Goal: Navigation & Orientation: Find specific page/section

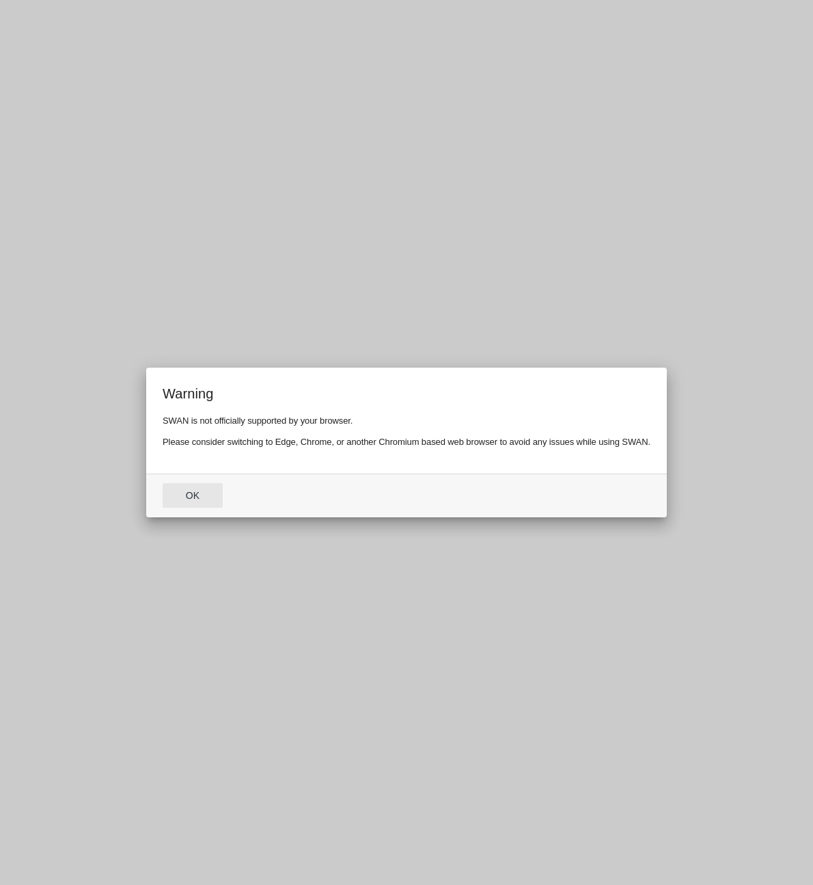
click at [205, 500] on button "Ok" at bounding box center [193, 495] width 60 height 25
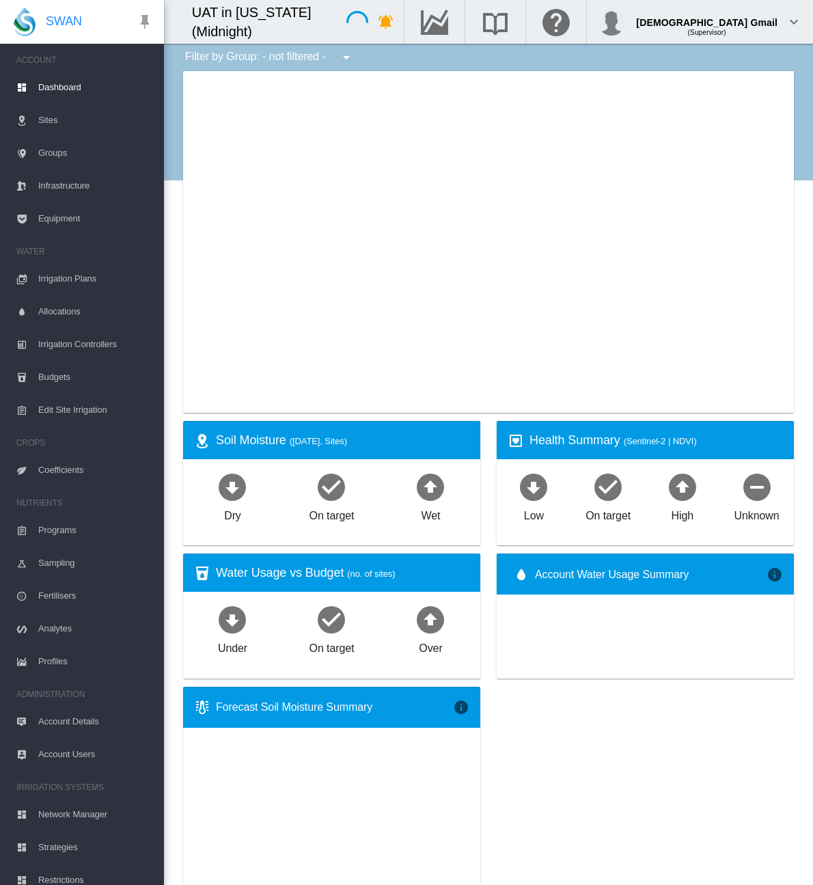
type input "**********"
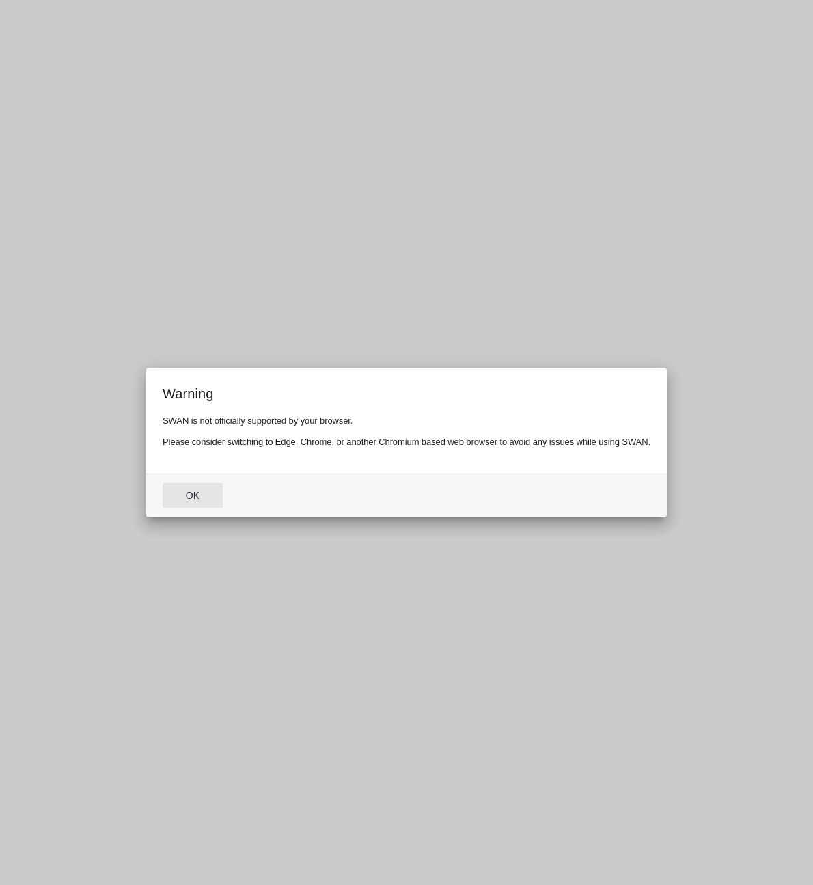
click at [208, 497] on button "Ok" at bounding box center [193, 495] width 60 height 25
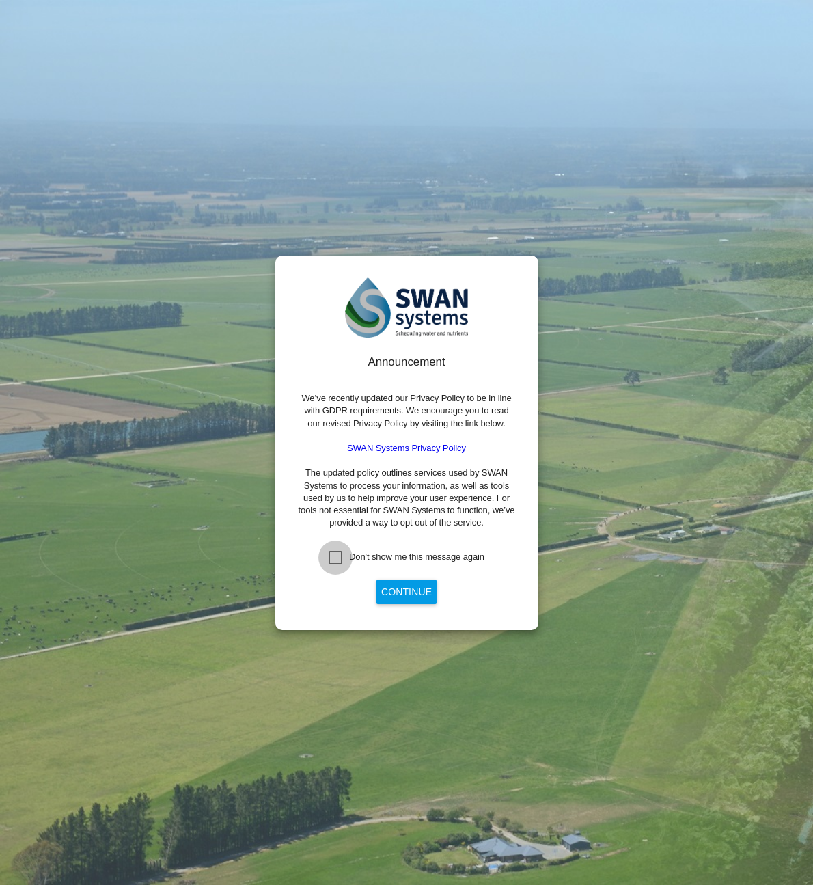
click at [335, 557] on div "Don't show me this message again" at bounding box center [336, 558] width 14 height 14
click at [413, 595] on button "Continue" at bounding box center [406, 591] width 60 height 25
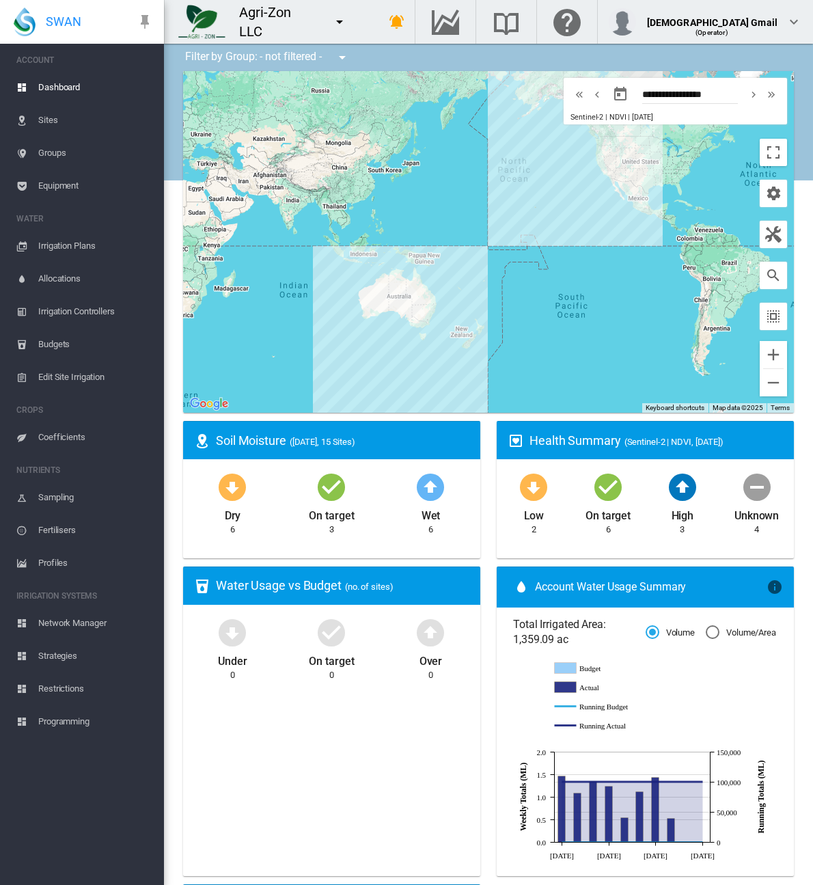
click at [342, 21] on md-icon "icon-menu-down" at bounding box center [339, 22] width 16 height 16
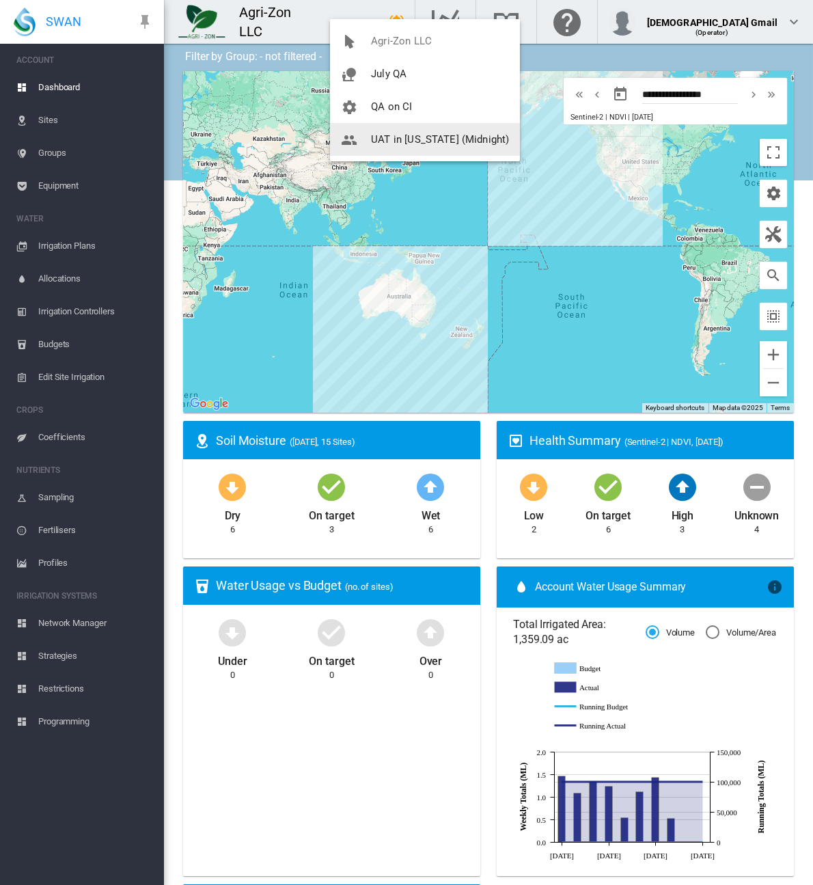
click at [371, 135] on span "UAT in [US_STATE] (Midnight)" at bounding box center [440, 139] width 138 height 12
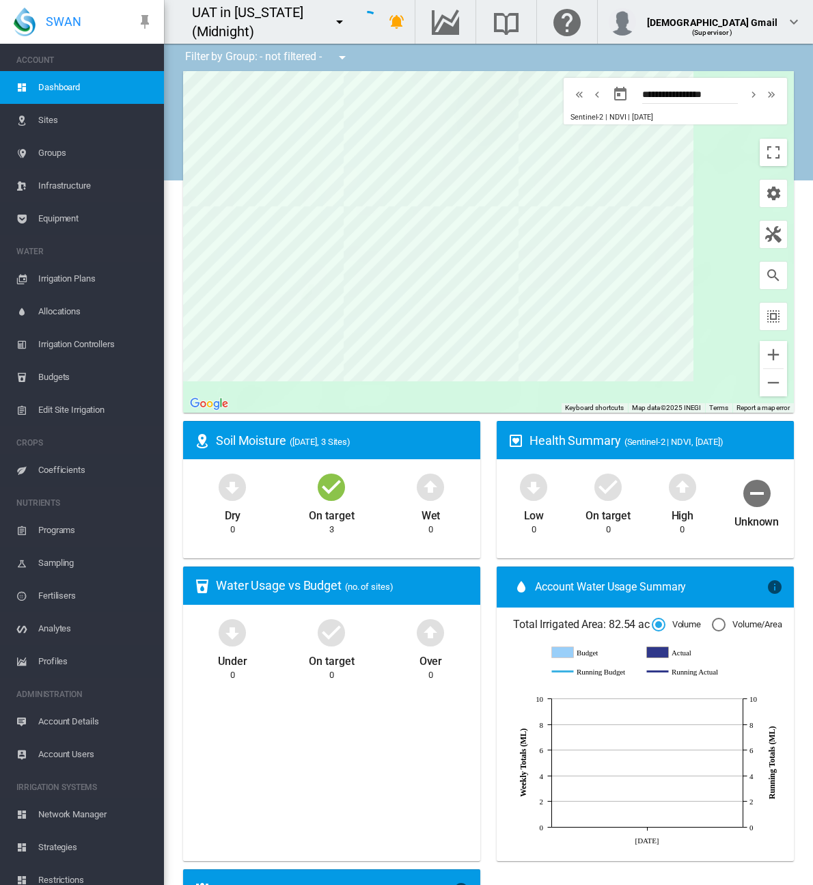
click at [77, 810] on span "Network Manager" at bounding box center [95, 814] width 115 height 33
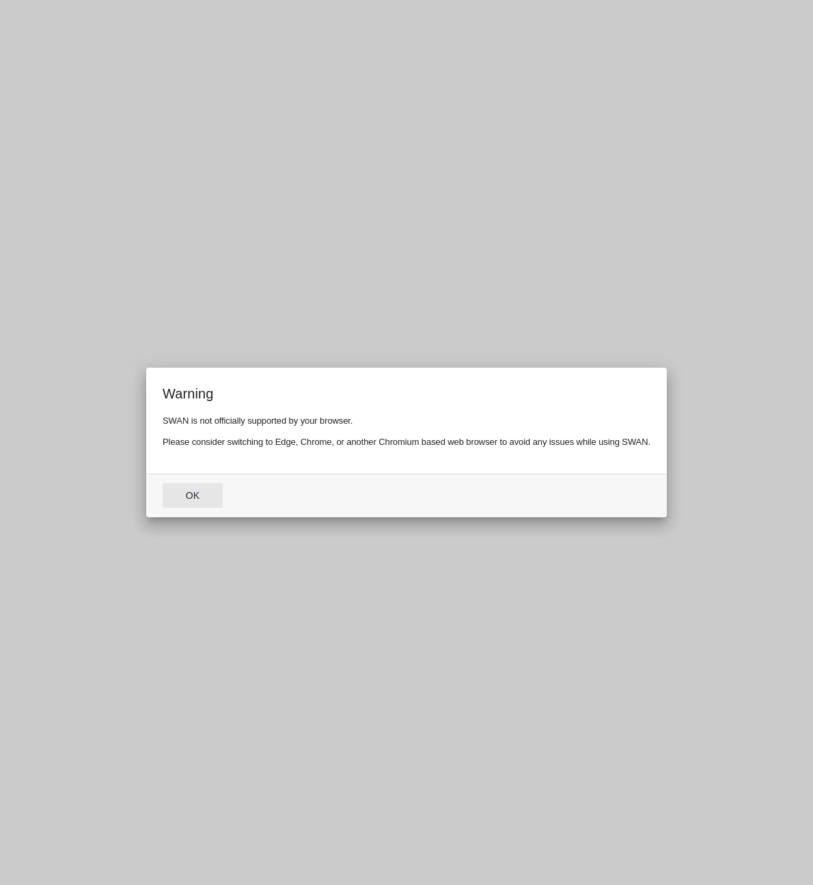
click at [182, 486] on button "Ok" at bounding box center [193, 495] width 60 height 25
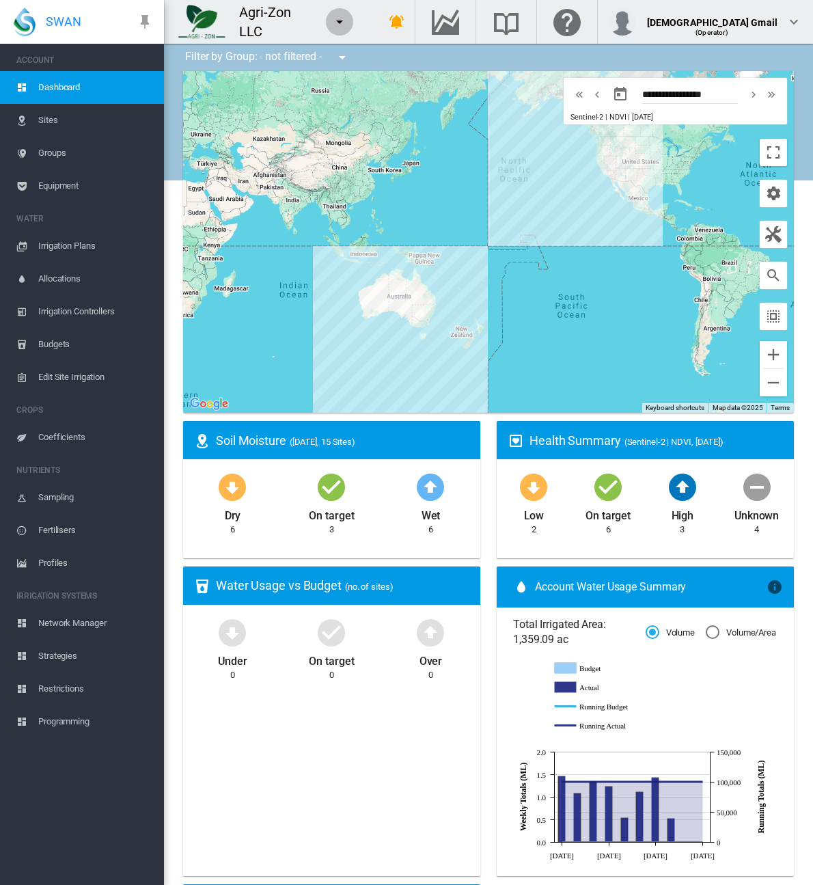
click at [346, 18] on md-icon "icon-menu-down" at bounding box center [339, 22] width 16 height 16
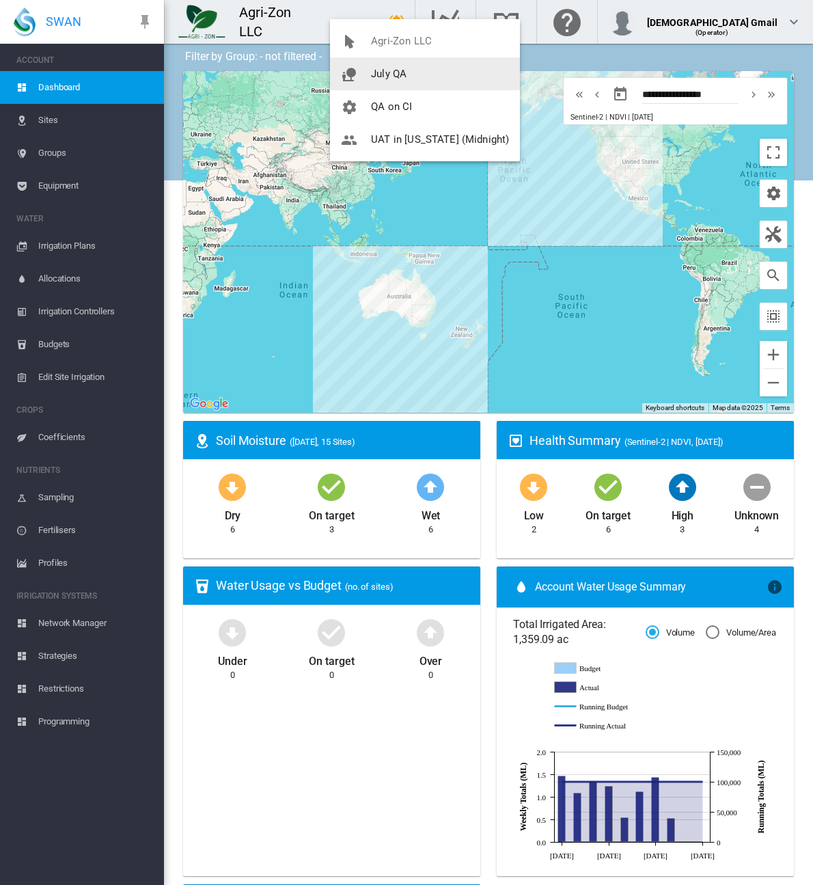
click at [376, 65] on button "July QA" at bounding box center [425, 73] width 190 height 33
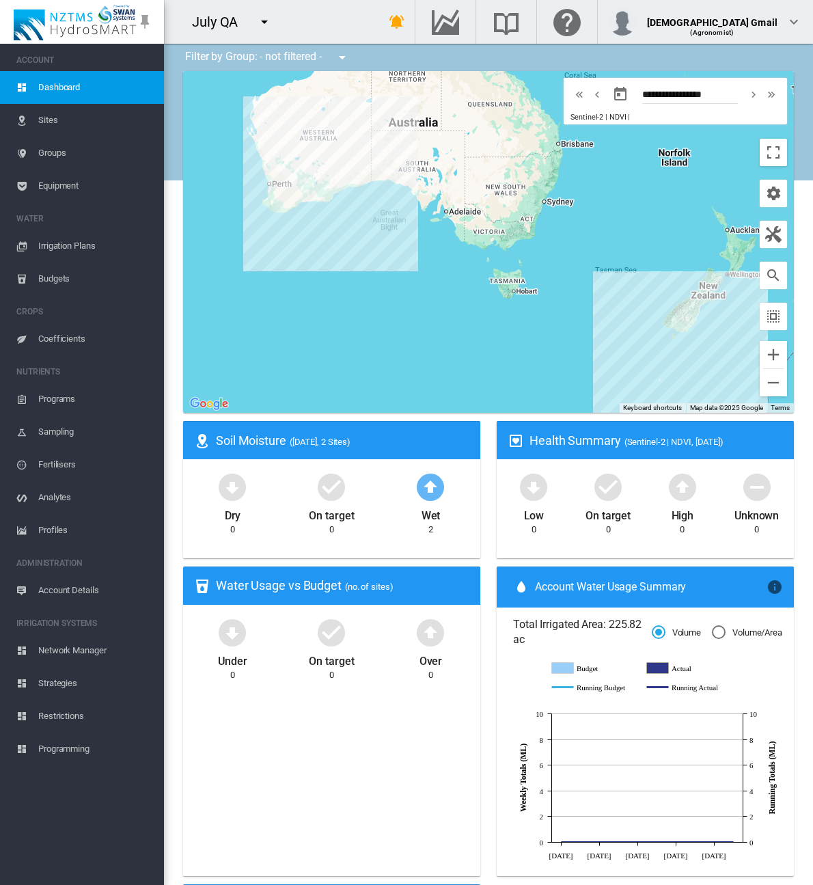
click at [71, 652] on span "Network Manager" at bounding box center [95, 650] width 115 height 33
